Goal: Find specific fact: Find specific fact

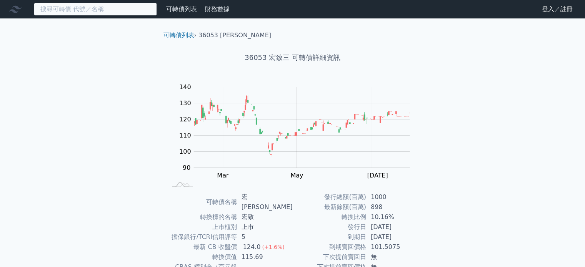
click at [83, 10] on input at bounding box center [95, 9] width 123 height 13
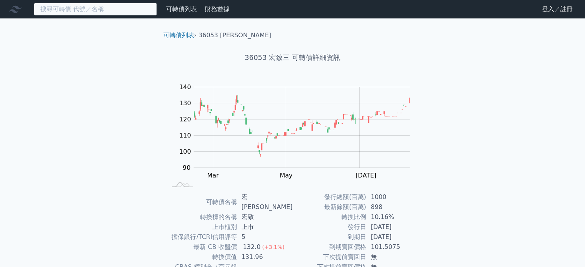
click at [95, 12] on input at bounding box center [95, 9] width 123 height 13
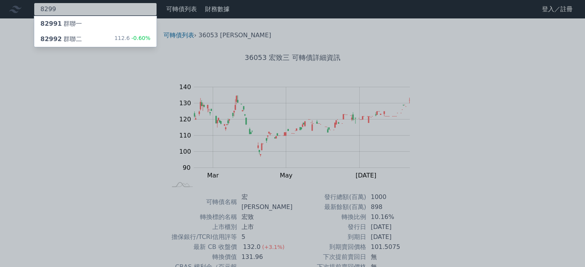
type input "8299"
click at [99, 38] on div "82992 群聯二 112.6 -0.60%" at bounding box center [95, 39] width 122 height 15
